Goal: Transaction & Acquisition: Purchase product/service

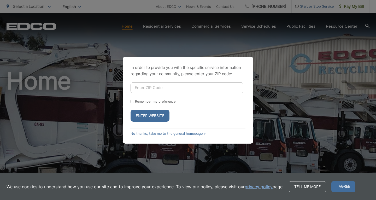
click at [209, 86] on input "Enter ZIP Code" at bounding box center [187, 87] width 113 height 11
type input "91942"
click at [164, 114] on button "Enter Website" at bounding box center [150, 116] width 39 height 12
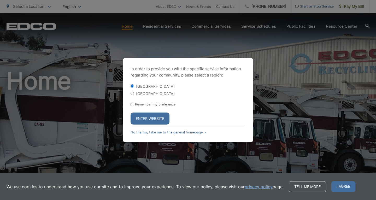
click at [163, 114] on button "Enter Website" at bounding box center [150, 119] width 39 height 12
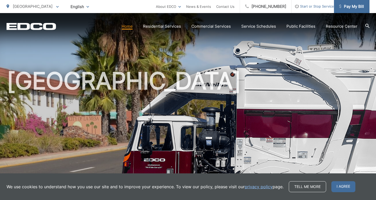
click at [359, 8] on span "Pay My Bill" at bounding box center [351, 6] width 25 height 6
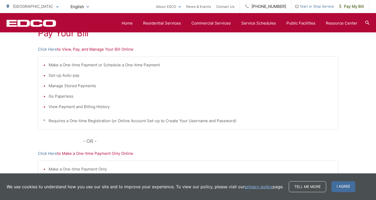
scroll to position [108, 0]
click at [47, 50] on link "Click Here" at bounding box center [47, 50] width 19 height 6
